Goal: Register for event/course

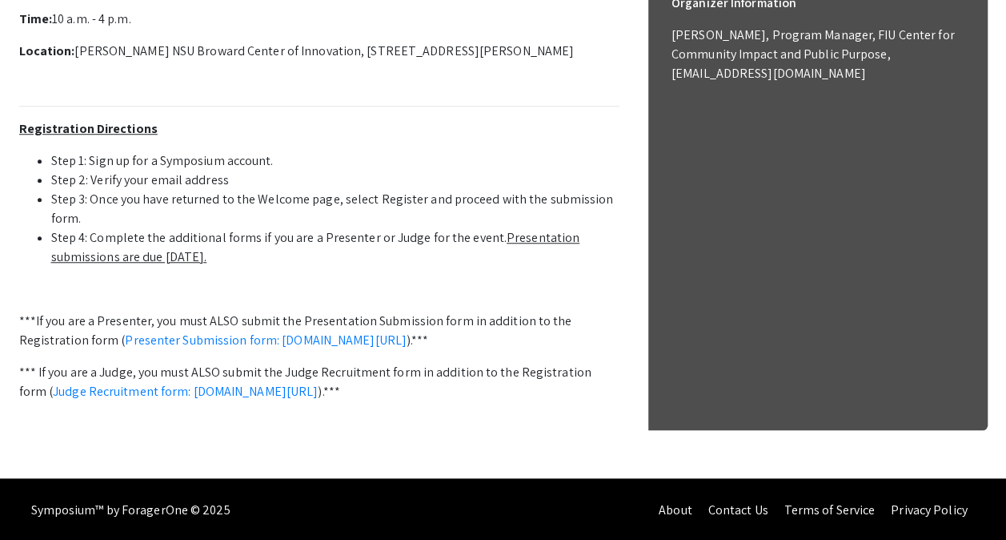
scroll to position [612, 0]
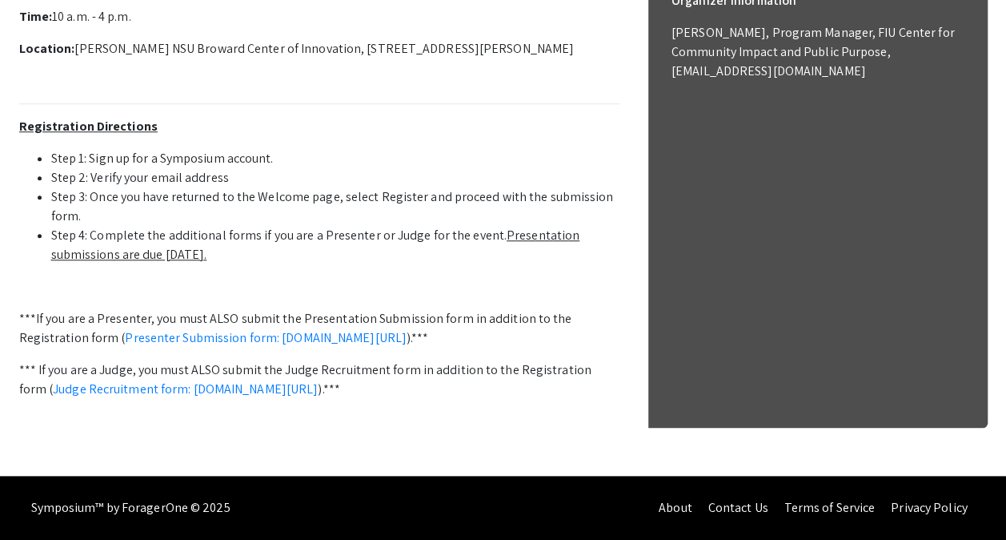
click at [443, 431] on p at bounding box center [319, 420] width 600 height 19
click at [407, 329] on link "Presenter Submission form: [DOMAIN_NAME][URL]" at bounding box center [266, 337] width 282 height 17
